Goal: Task Accomplishment & Management: Complete application form

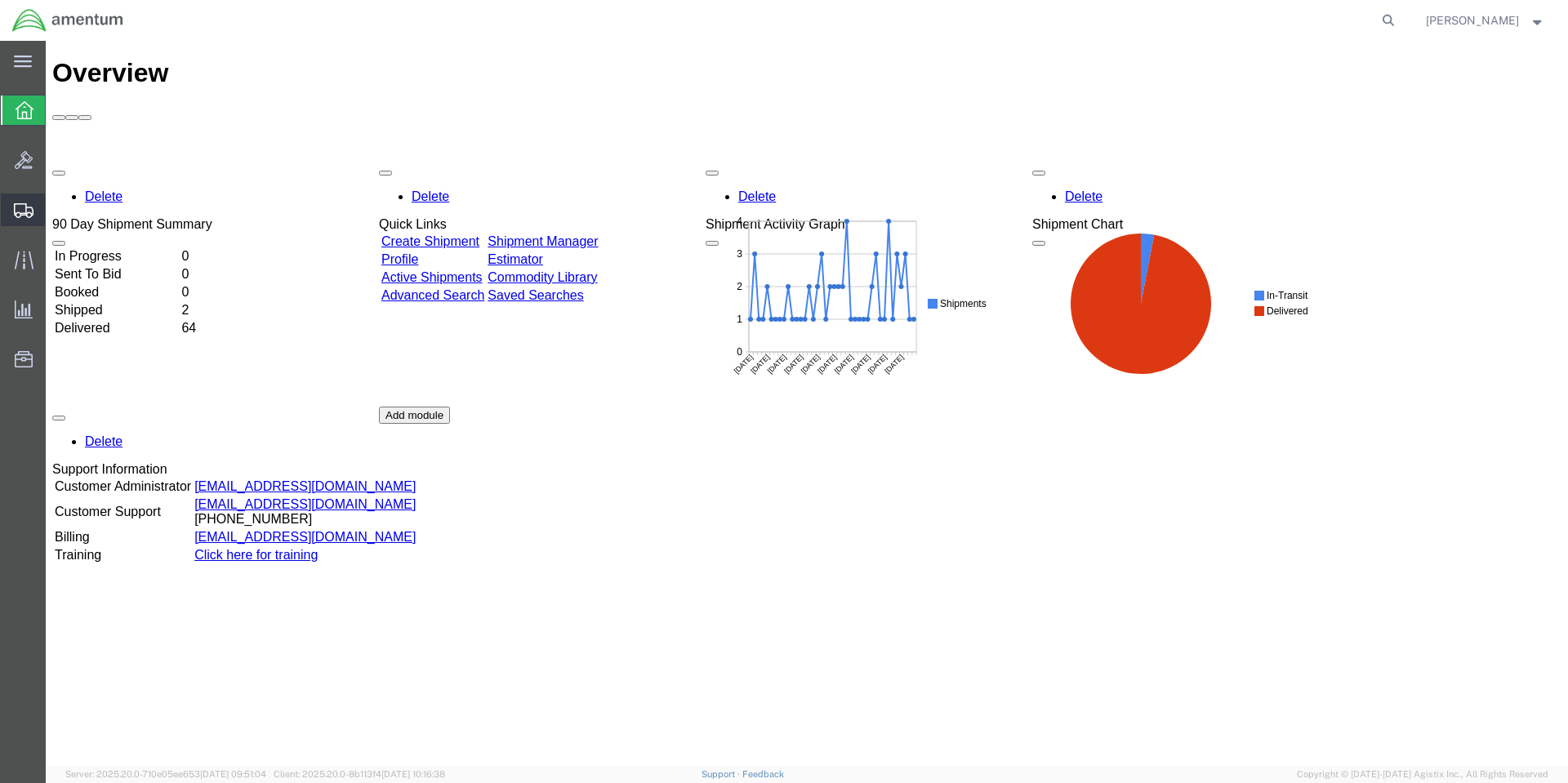
click at [0, 0] on span "Create Shipment" at bounding box center [0, 0] width 0 height 0
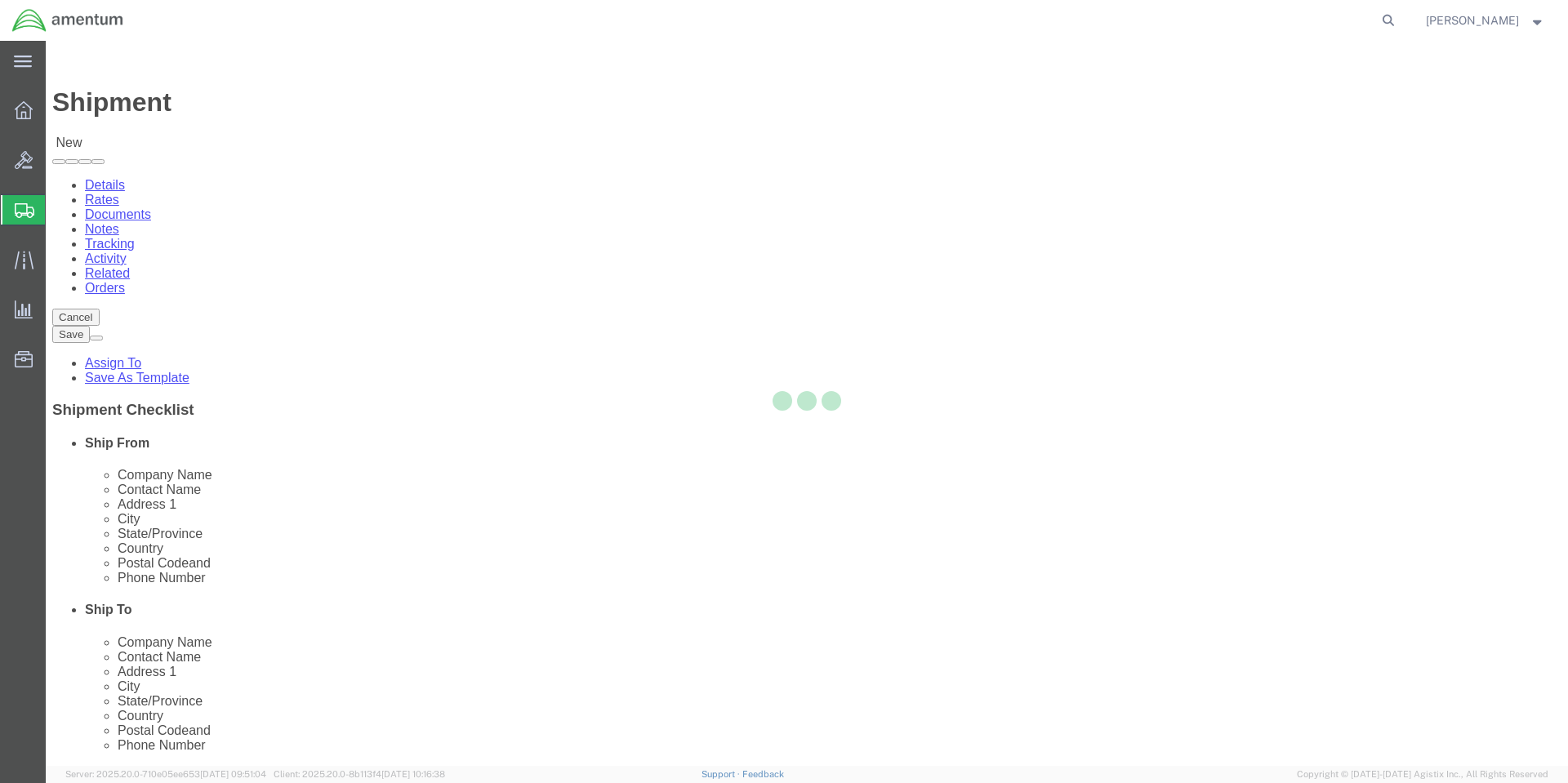
select select
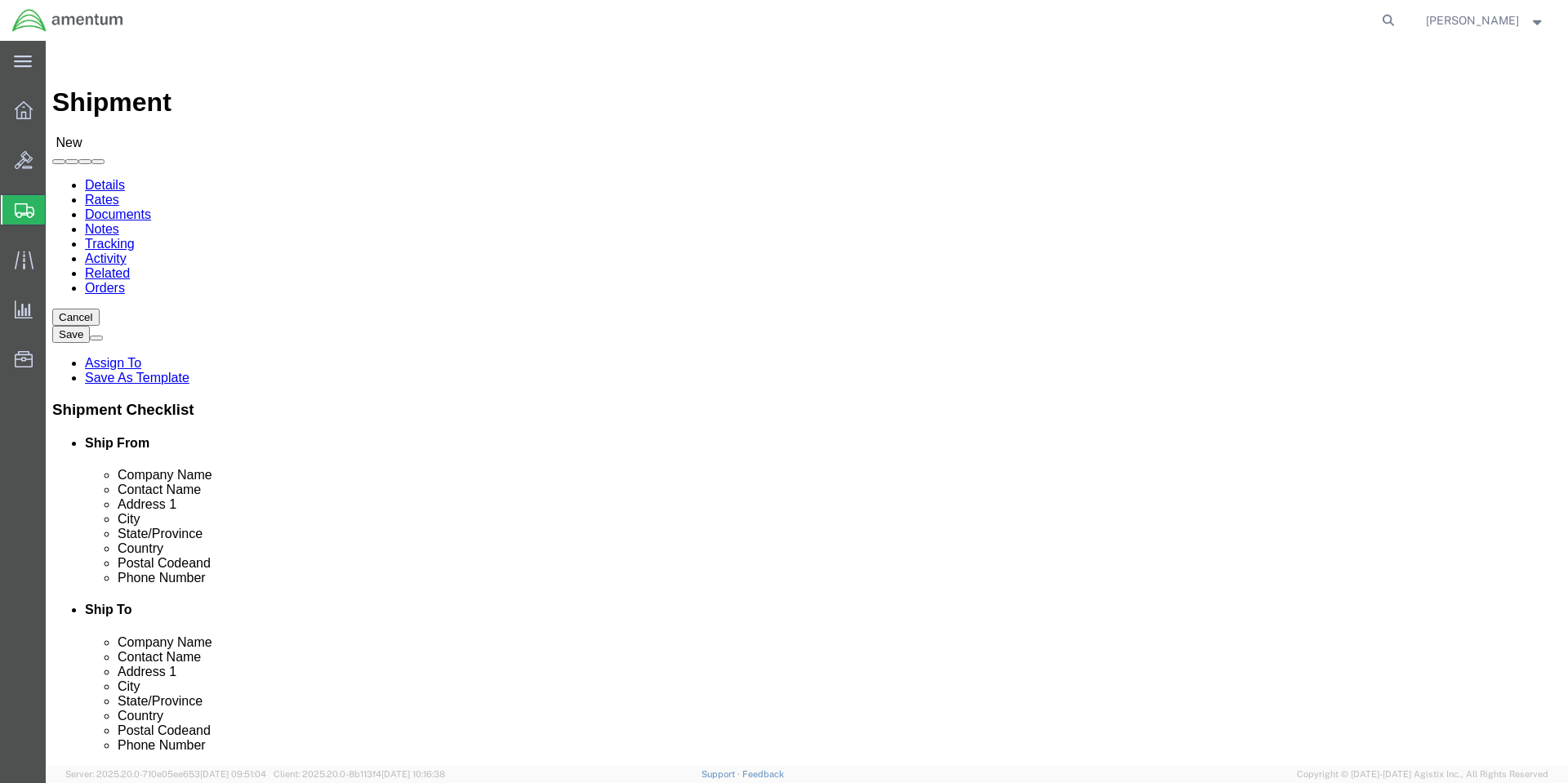
select select "MYPROFILE"
select select "CA"
click input "text"
click input "Packagine System"
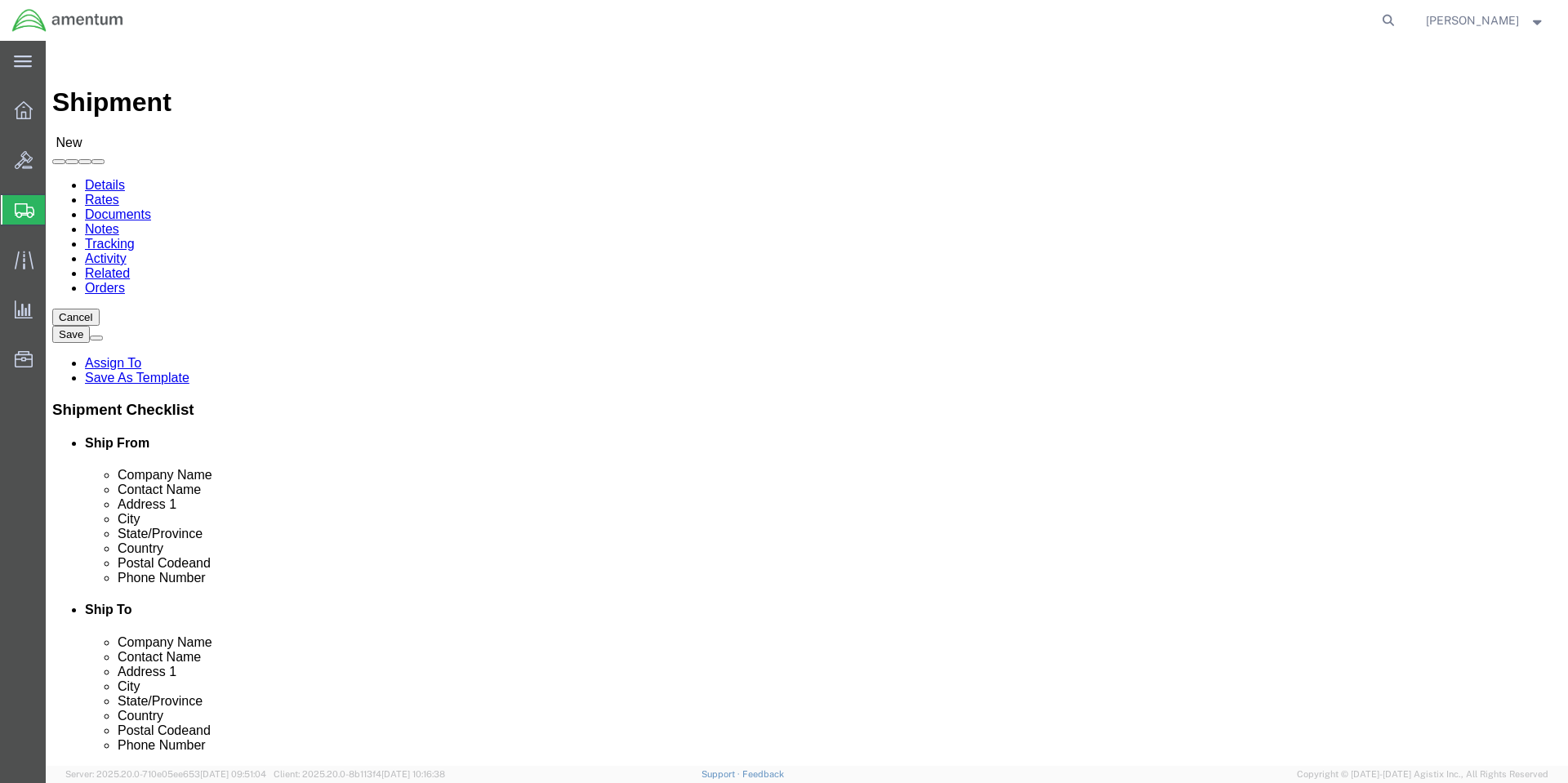
click input "Packagine System"
type input "Packagine System, Inc"
click input "text"
type input "Retuns depot"
click input "text"
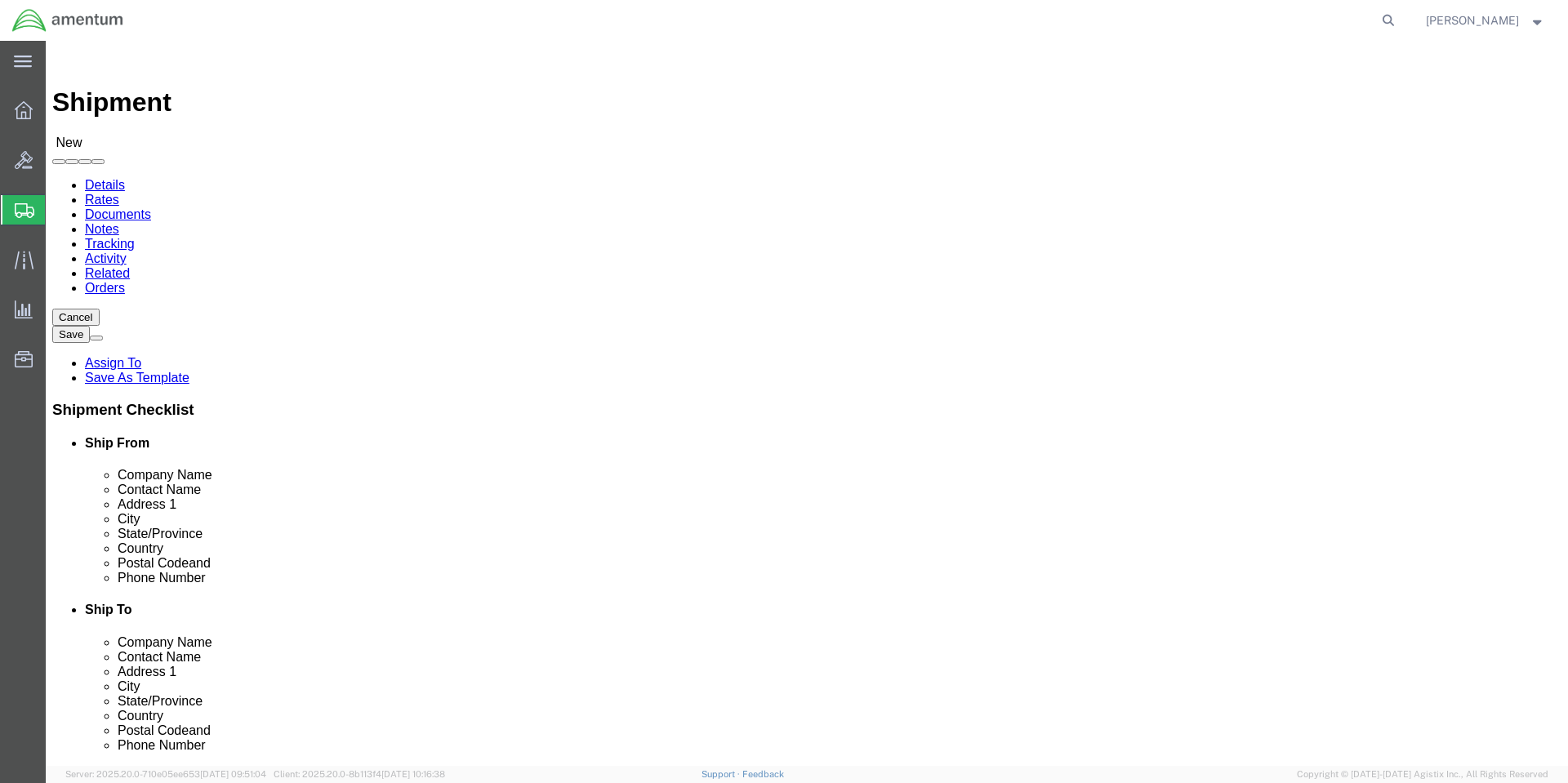
click div "Location My Profile Location [PHONE_NUMBER] [PHONE_NUMBER] [PHONE_NUMBER] [PHON…"
click input "26435 summit"
type input "[STREET_ADDRESS]"
click input "text"
type input "Santa Clarita"
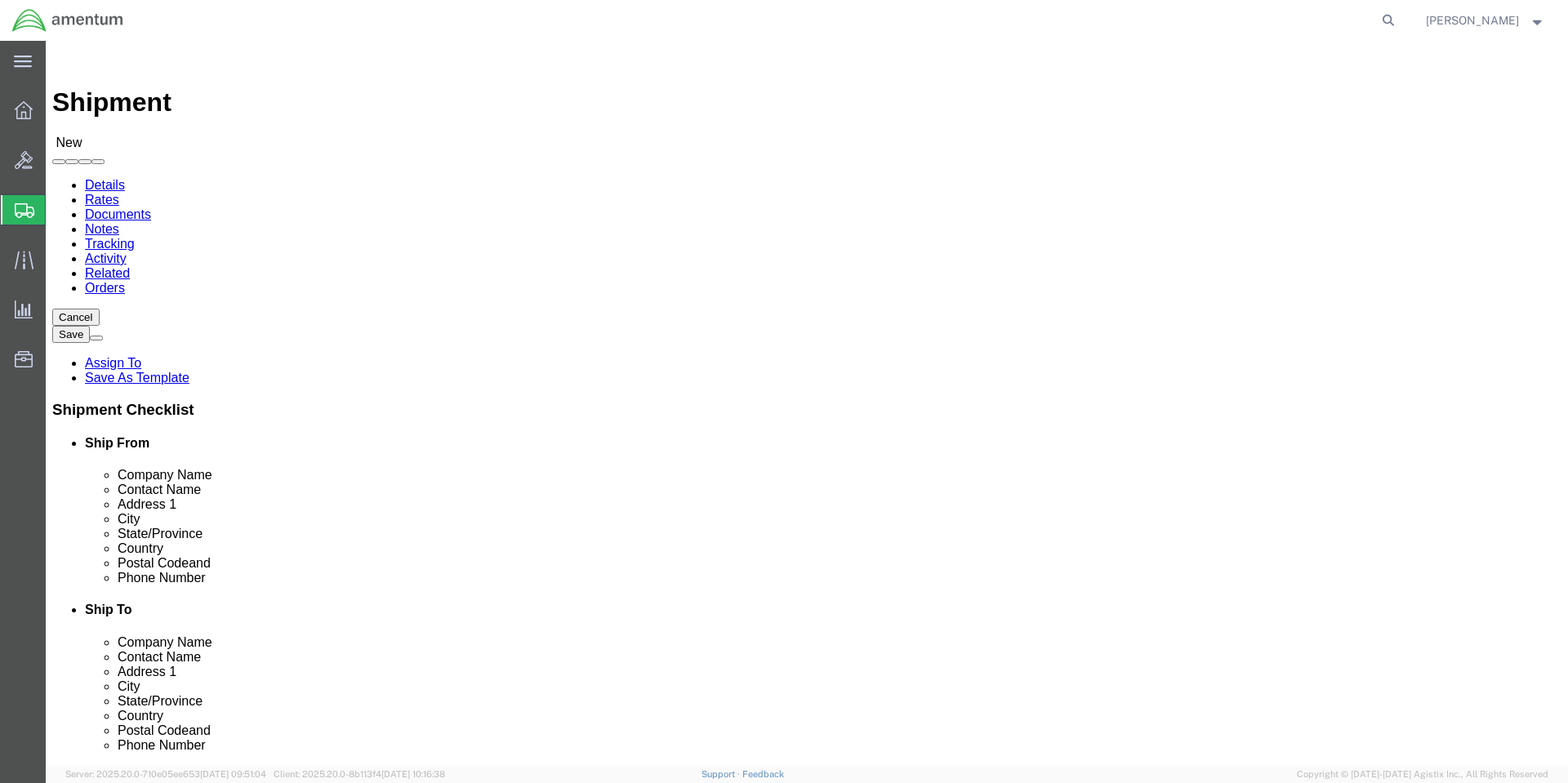
type input "x"
type input "ca"
click input "Postal Code"
type input "91350"
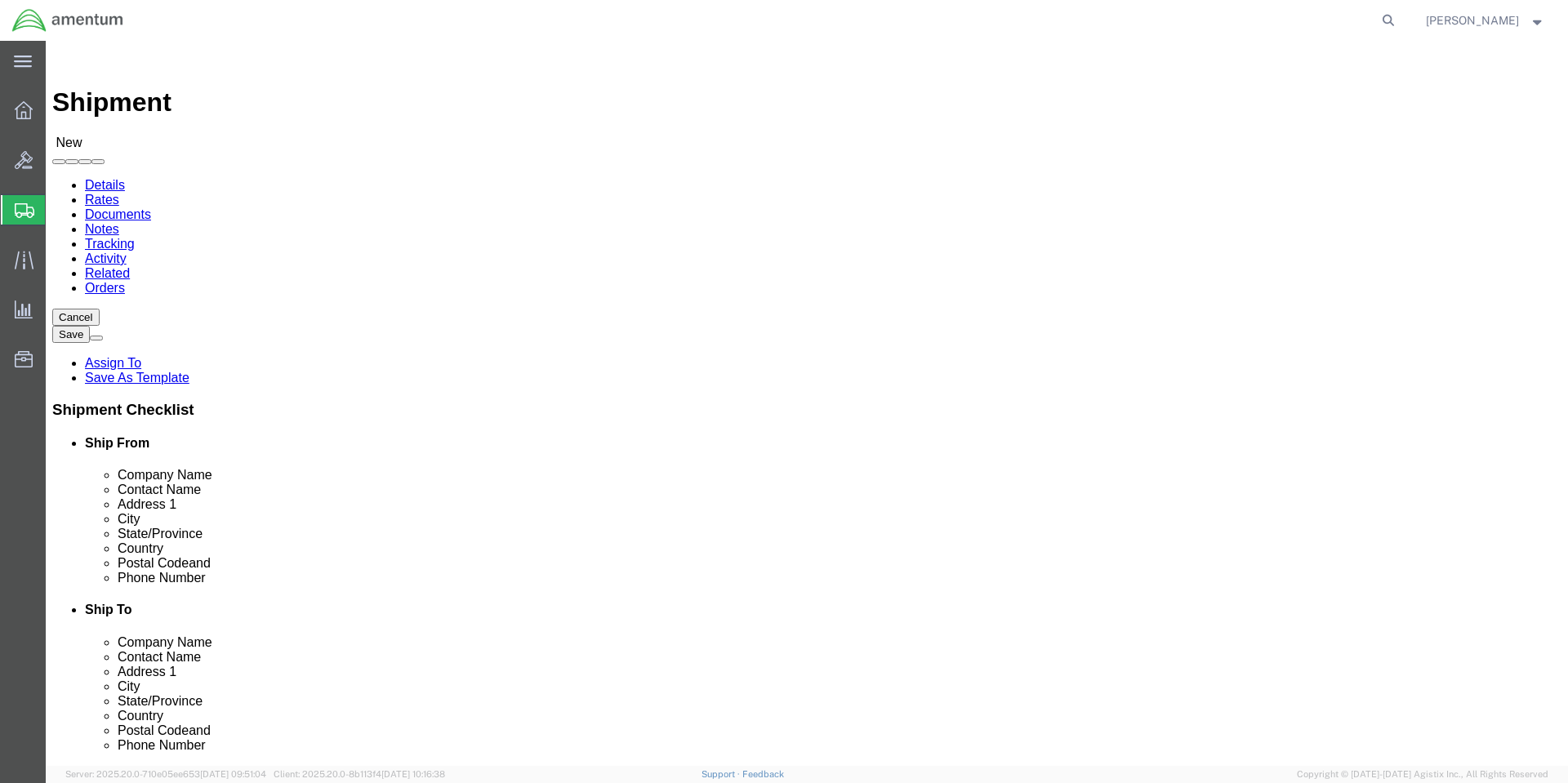
drag, startPoint x: 952, startPoint y: 305, endPoint x: 763, endPoint y: 314, distance: 189.2
click div "Company Name Packagine System, Inc Pa"
click input "text"
paste input "[PHONE_NUMBER]"
type input "[PHONE_NUMBER]"
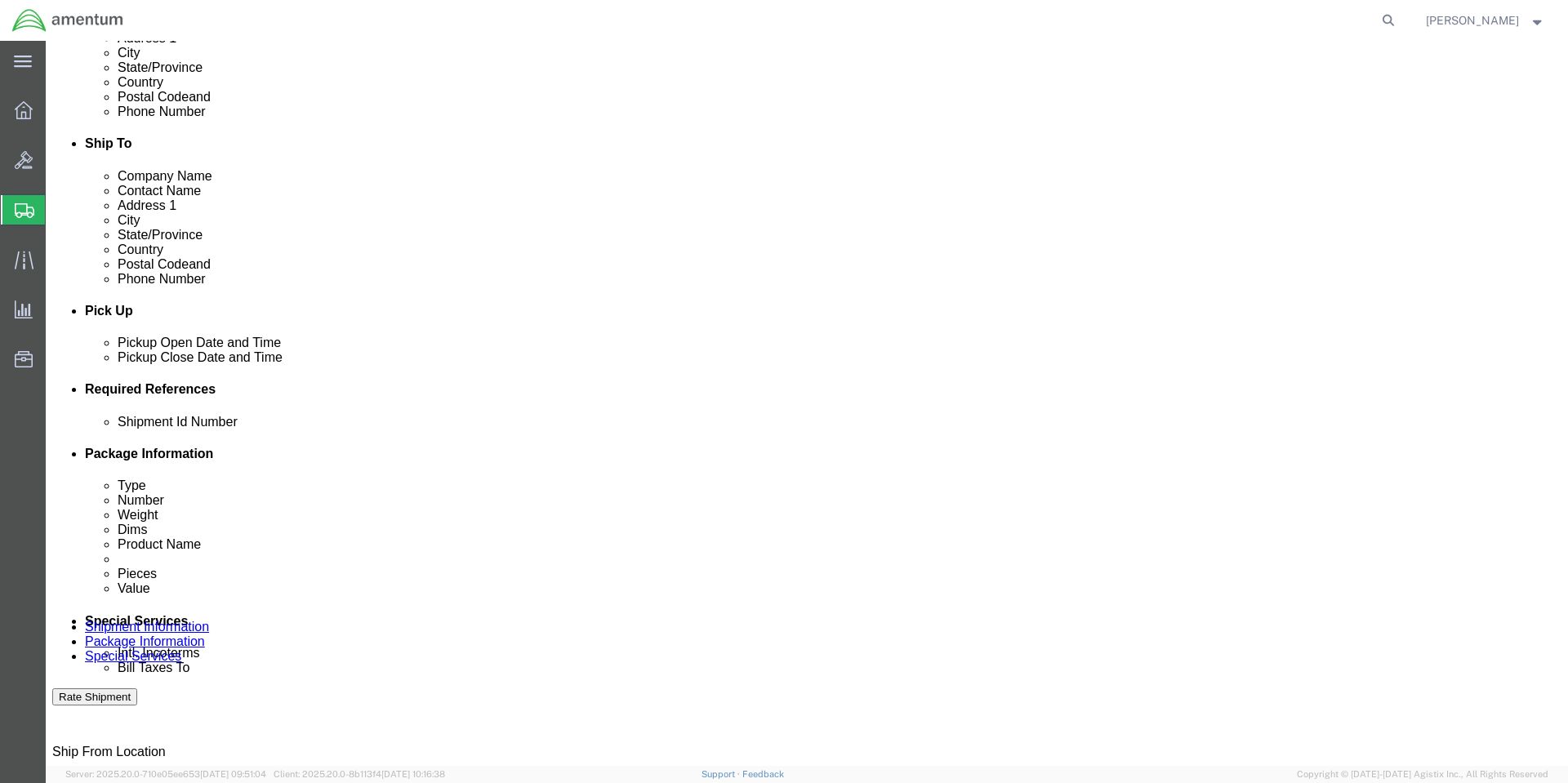
scroll to position [490, 0]
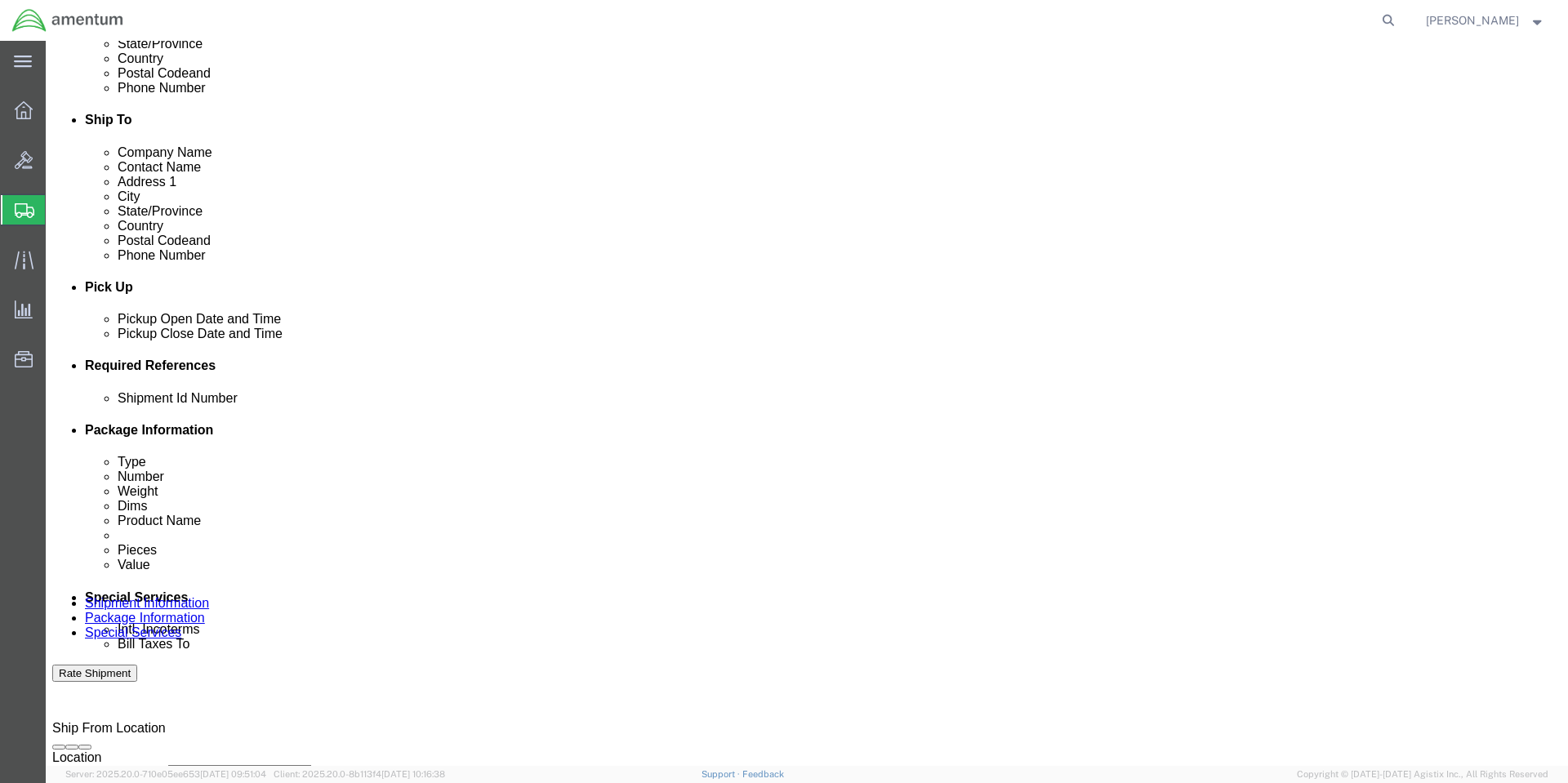
click div "Add reference"
click button "Add reference"
click input "text"
type input "1"
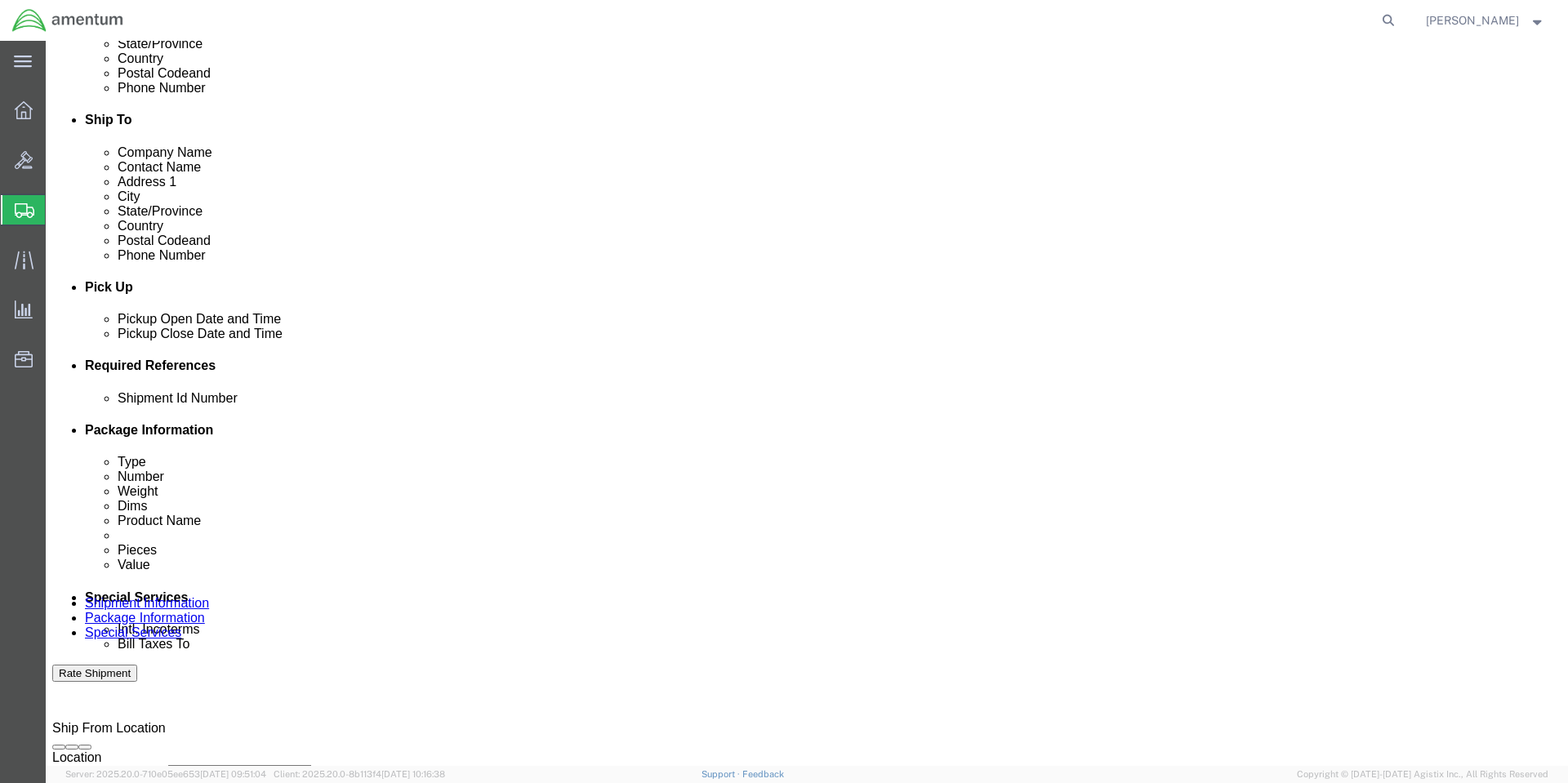
select select "RMA"
click select "Select Account Type Activity ID Airline Appointment Number ASN Batch Request # …"
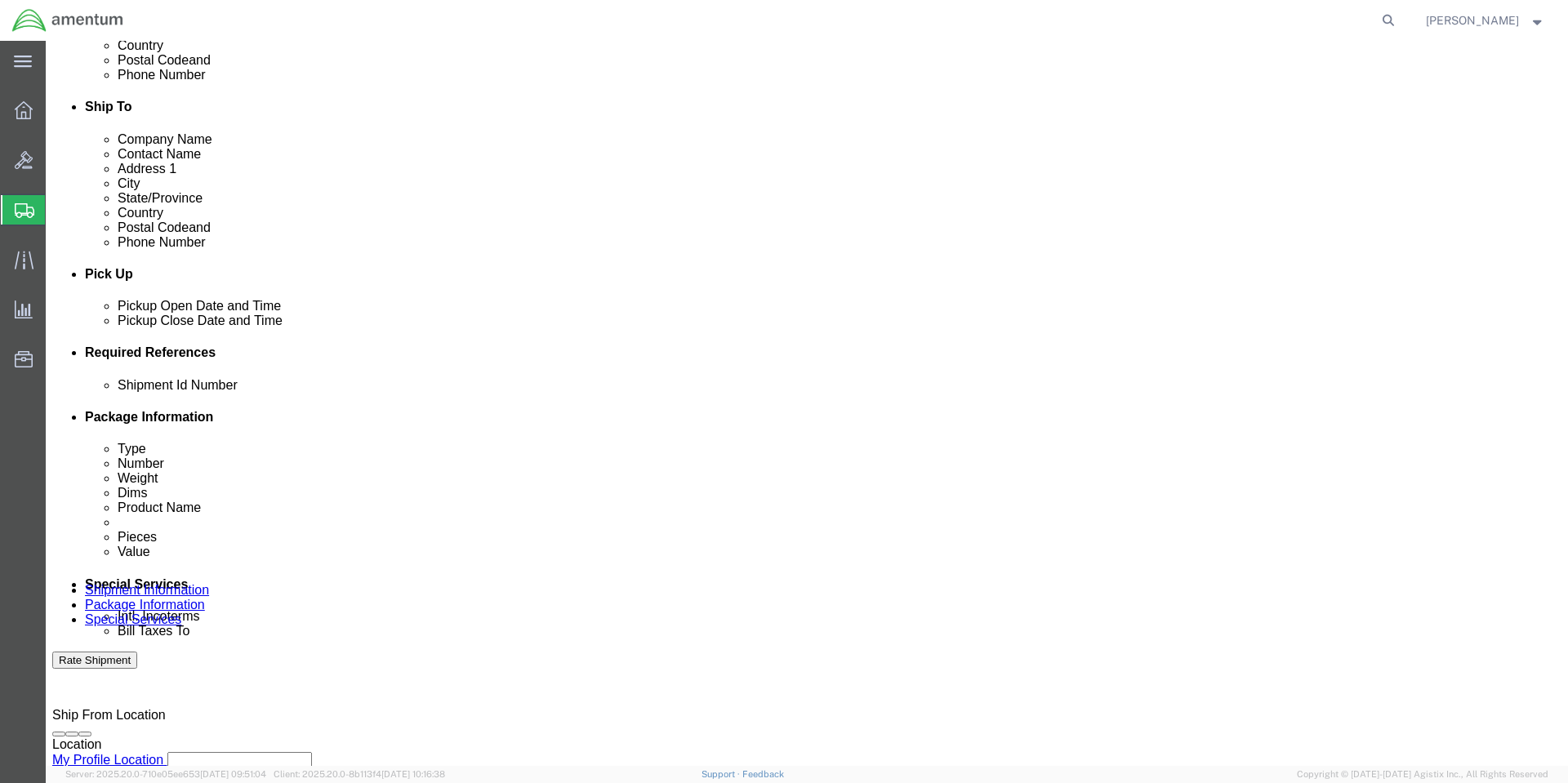
scroll to position [677, 0]
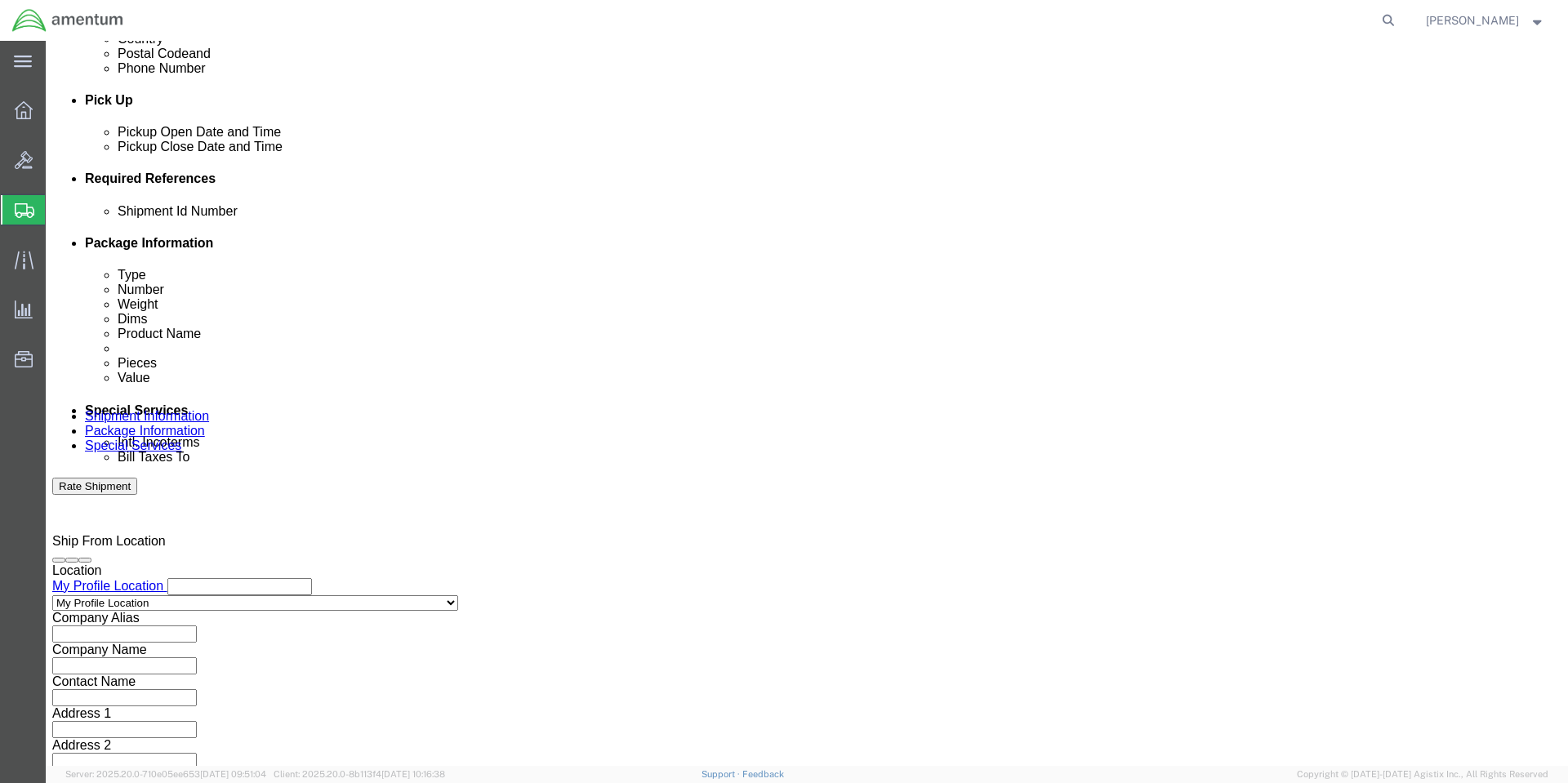
click div "Leg 1 Mode Select Air Less than Truckload Multi-Leg Ocean Freight Rail Small Pa…"
click input "text"
